Goal: Task Accomplishment & Management: Use online tool/utility

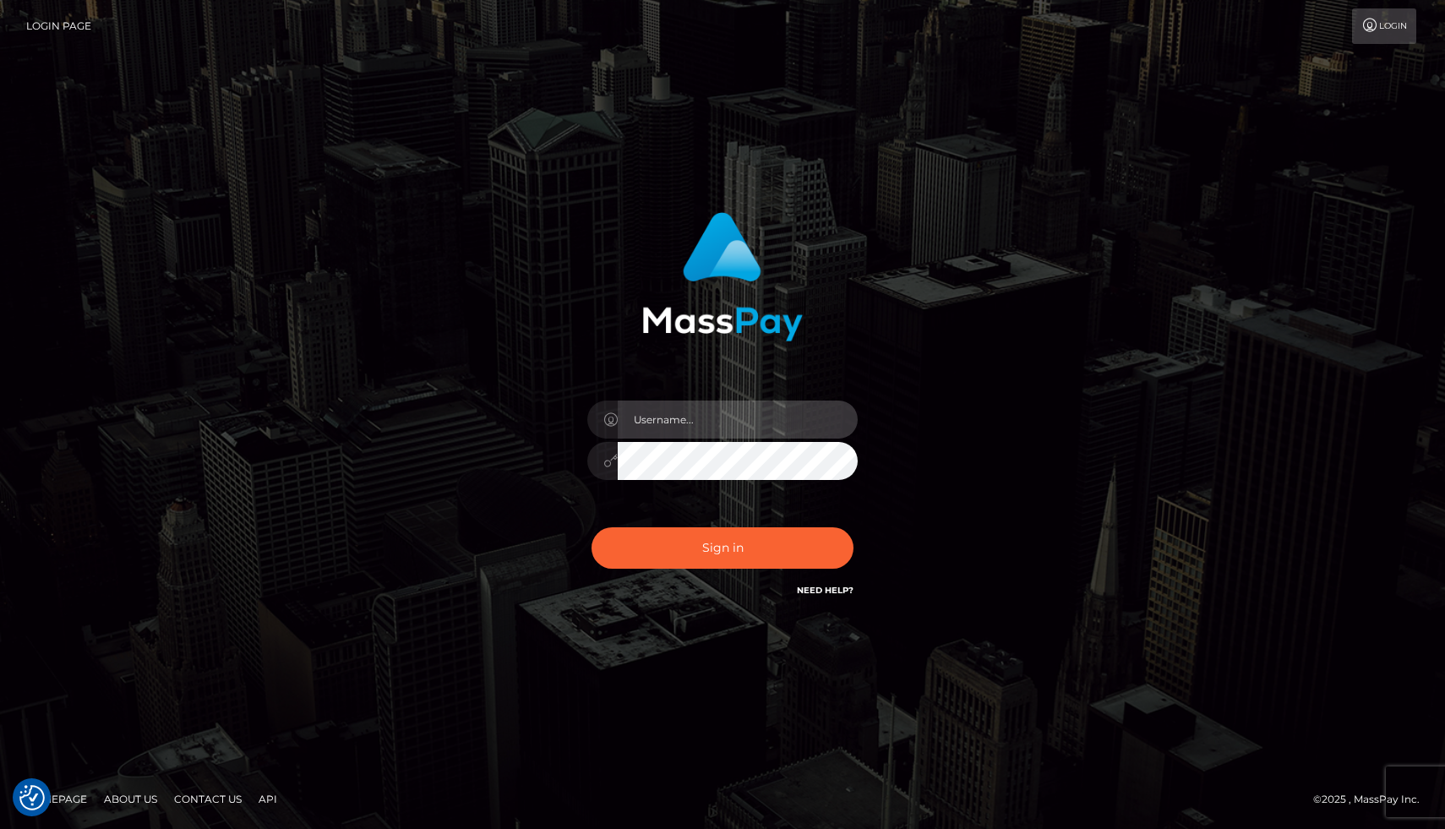
type input "joel.whop"
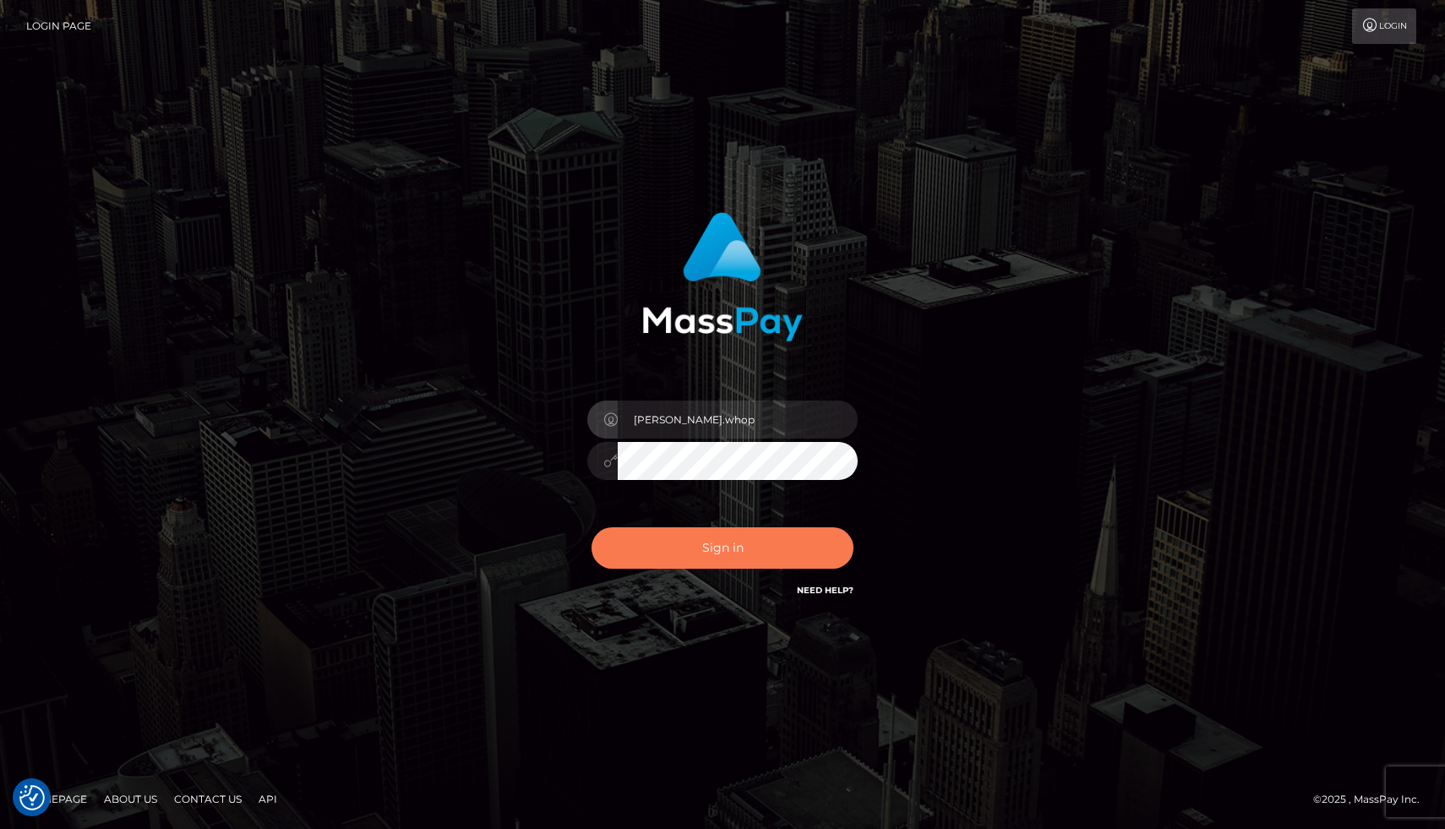
click at [739, 556] on button "Sign in" at bounding box center [723, 547] width 262 height 41
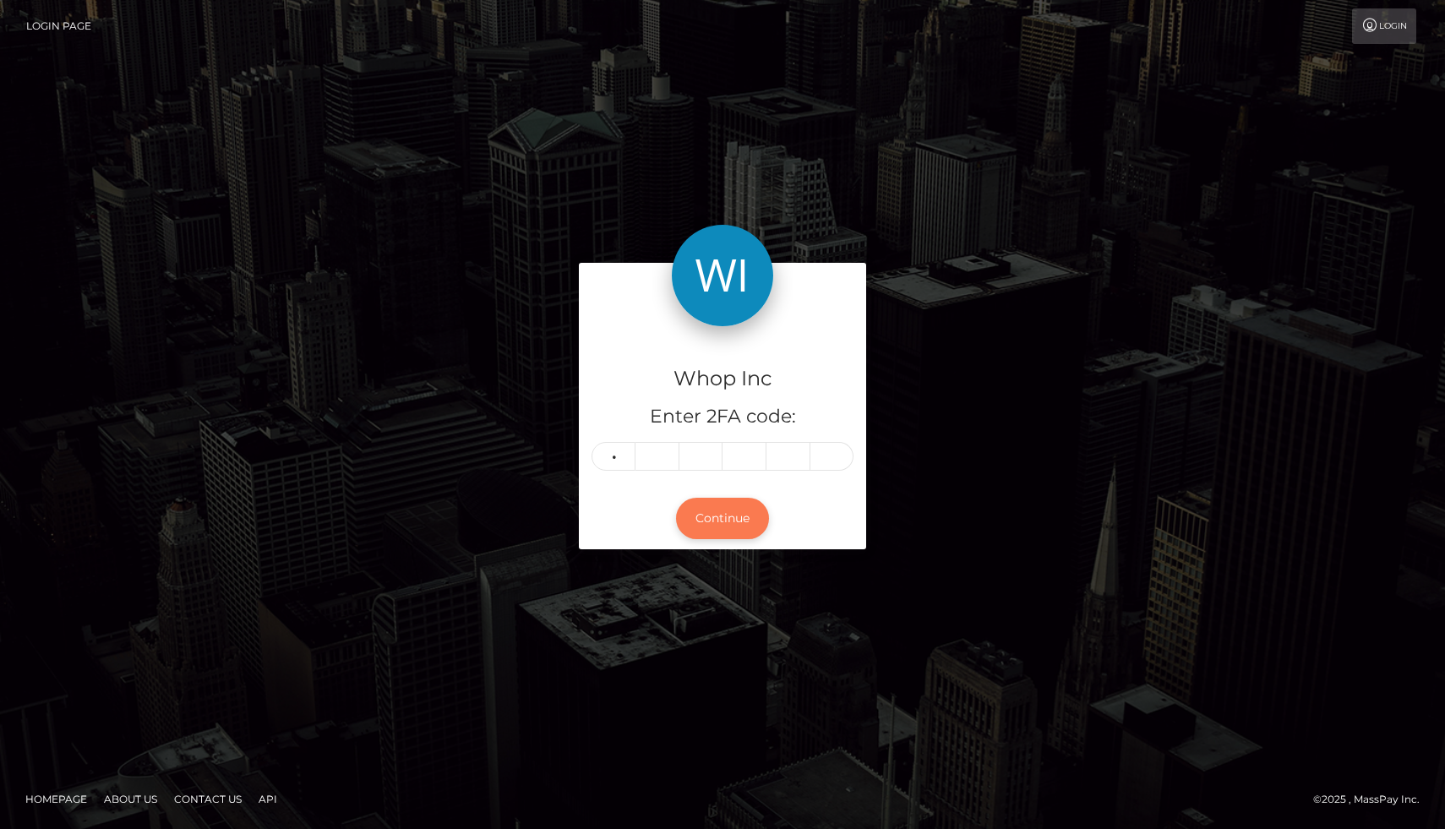
type input "6"
type input "4"
type input "7"
type input "0"
type input "7"
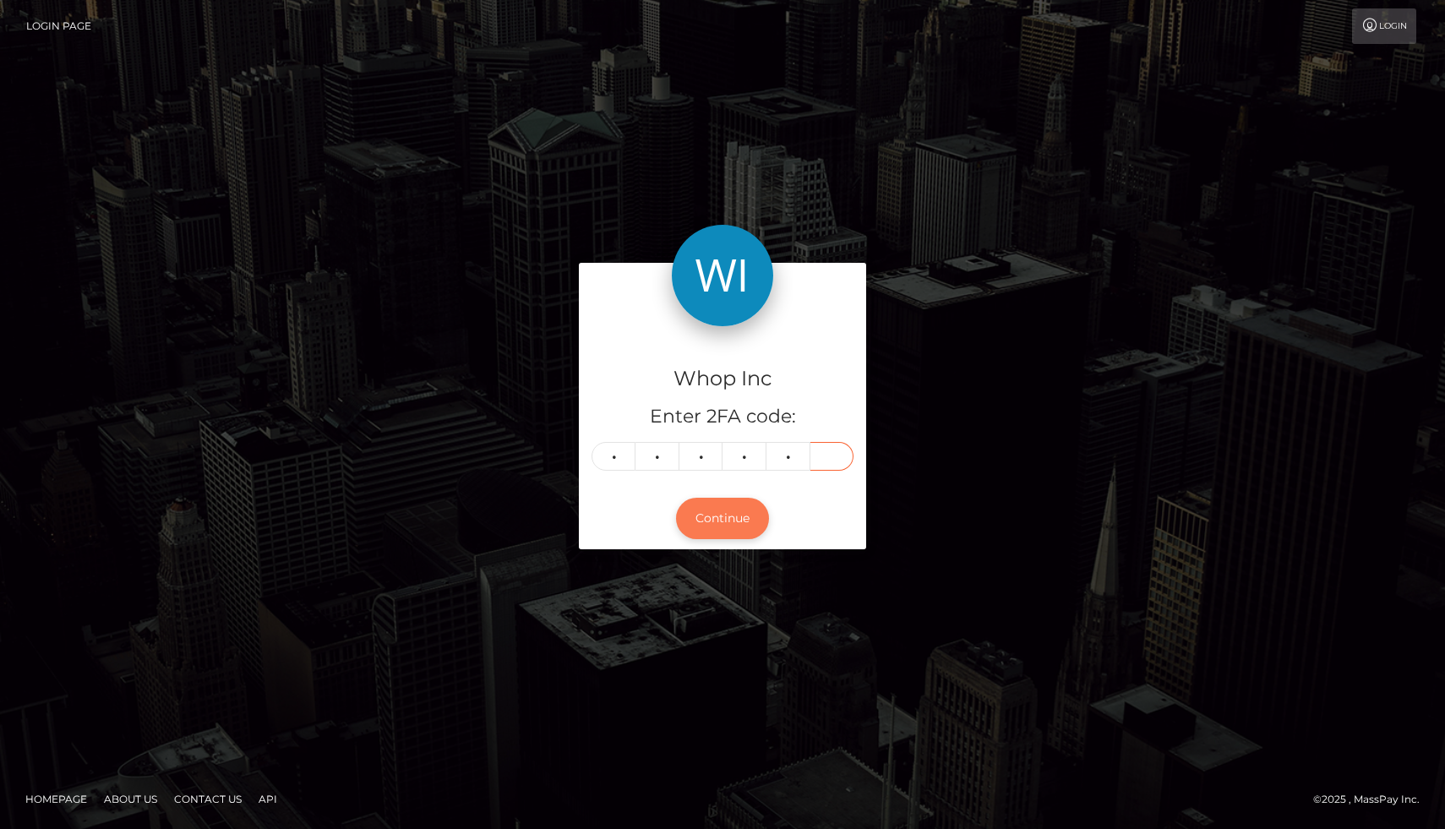
type input "4"
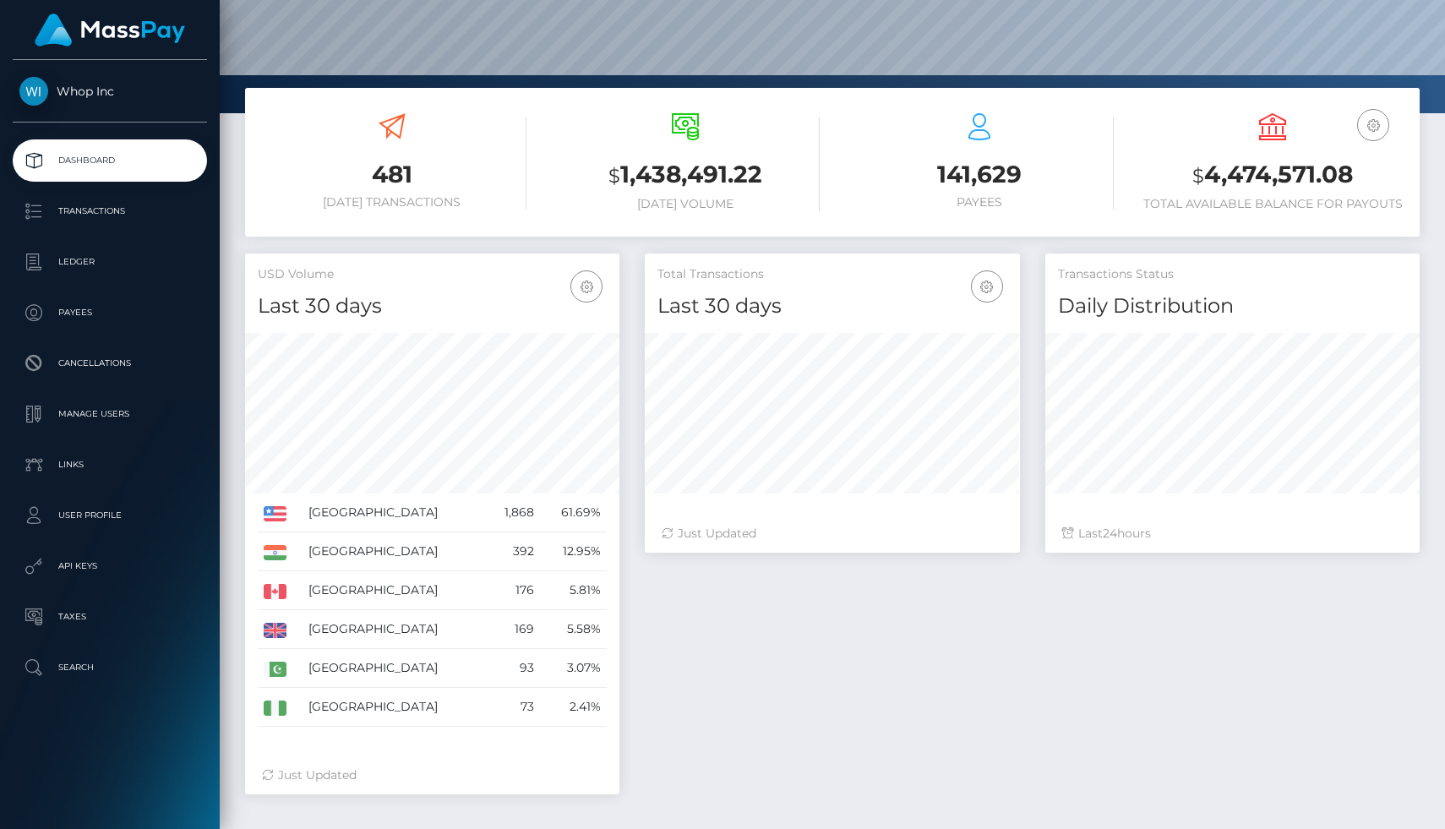
scroll to position [209, 0]
